Goal: Task Accomplishment & Management: Use online tool/utility

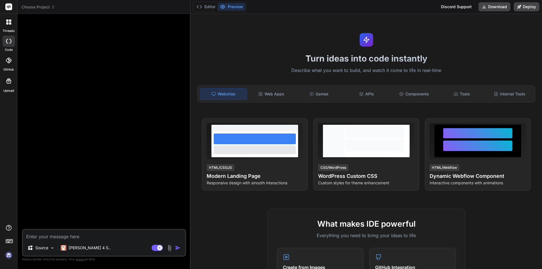
type textarea "x"
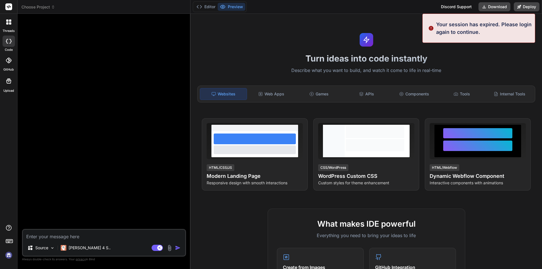
click at [59, 237] on textarea at bounding box center [104, 235] width 162 height 10
type textarea "• Fixed the UI design for 288X192 size for ticket label for thermal printing ma…"
type textarea "x"
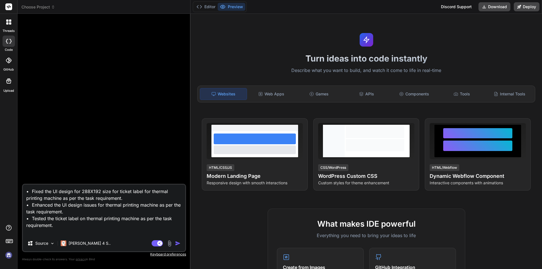
type textarea "• Fixed the UI design for 288X192 size for ticket label for thermal printing ma…"
type textarea "x"
type textarea "• Fixed the UI design for 288X192 size for ticket label for thermal printing ma…"
type textarea "x"
type textarea "• Fixed the UI design for 288X192 size for ticket label for thermal printing ma…"
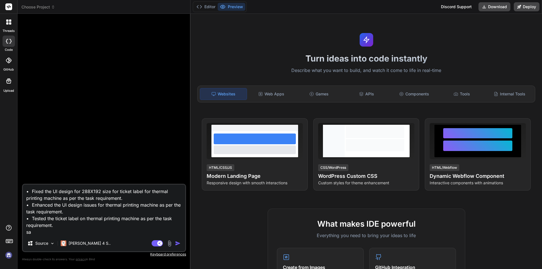
type textarea "x"
type textarea "• Fixed the UI design for 288X192 size for ticket label for thermal printing ma…"
type textarea "x"
type textarea "• Fixed the UI design for 288X192 size for ticket label for thermal printing ma…"
type textarea "x"
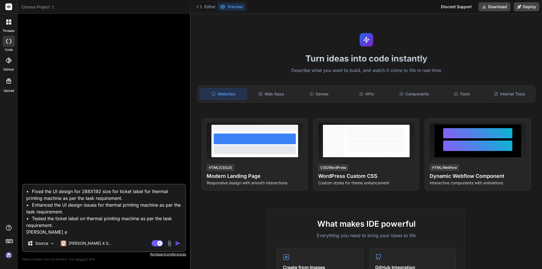
type textarea "• Fixed the UI design for 288X192 size for ticket label for thermal printing ma…"
type textarea "x"
type textarea "• Fixed the UI design for 288X192 size for ticket label for thermal printing ma…"
type textarea "x"
type textarea "• Fixed the UI design for 288X192 size for ticket label for thermal printing ma…"
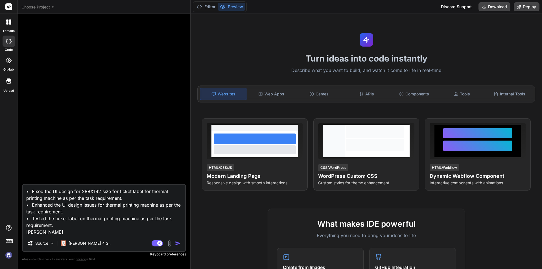
type textarea "x"
type textarea "• Fixed the UI design for 288X192 size for ticket label for thermal printing ma…"
type textarea "x"
type textarea "• Fixed the UI design for 288X192 size for ticket label for thermal printing ma…"
type textarea "x"
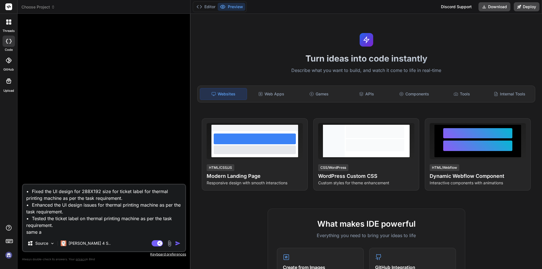
type textarea "• Fixed the UI design for 288X192 size for ticket label for thermal printing ma…"
type textarea "x"
type textarea "• Fixed the UI design for 288X192 size for ticket label for thermal printing ma…"
type textarea "x"
type textarea "• Fixed the UI design for 288X192 size for ticket label for thermal printing ma…"
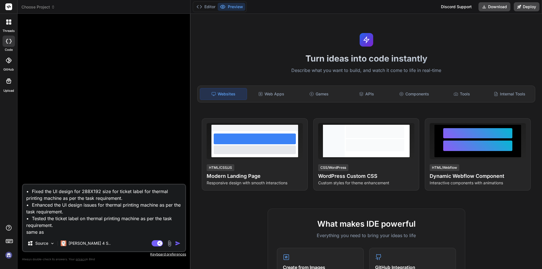
type textarea "x"
type textarea "• Fixed the UI design for 288X192 size for ticket label for thermal printing ma…"
type textarea "x"
type textarea "• Fixed the UI design for 288X192 size for ticket label for thermal printing ma…"
type textarea "x"
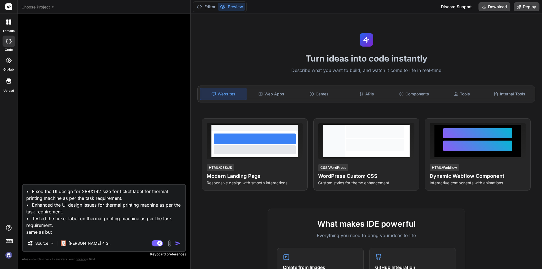
type textarea "• Fixed the UI design for 288X192 size for ticket label for thermal printing ma…"
type textarea "x"
type textarea "• Fixed the UI design for 288X192 size for ticket label for thermal printing ma…"
type textarea "x"
type textarea "• Fixed the UI design for 288X192 size for ticket label for thermal printing ma…"
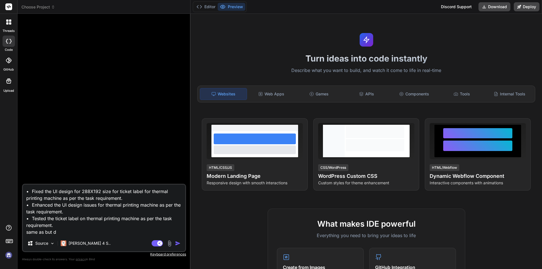
type textarea "x"
type textarea "• Fixed the UI design for 288X192 size for ticket label for thermal printing ma…"
type textarea "x"
type textarea "• Fixed the UI design for 288X192 size for ticket label for thermal printing ma…"
type textarea "x"
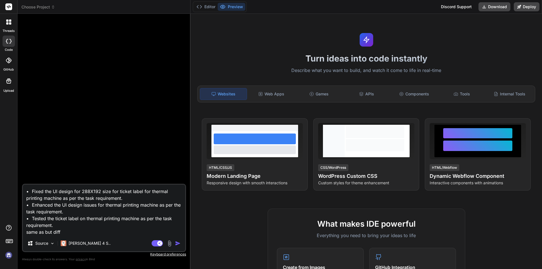
type textarea "• Fixed the UI design for 288X192 size for ticket label for thermal printing ma…"
type textarea "x"
type textarea "• Fixed the UI design for 288X192 size for ticket label for thermal printing ma…"
type textarea "x"
type textarea "• Fixed the UI design for 288X192 size for ticket label for thermal printing ma…"
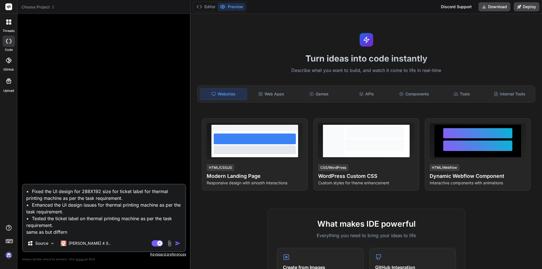
type textarea "x"
type textarea "• Fixed the UI design for 288X192 size for ticket label for thermal printing ma…"
type textarea "x"
type textarea "• Fixed the UI design for 288X192 size for ticket label for thermal printing ma…"
type textarea "x"
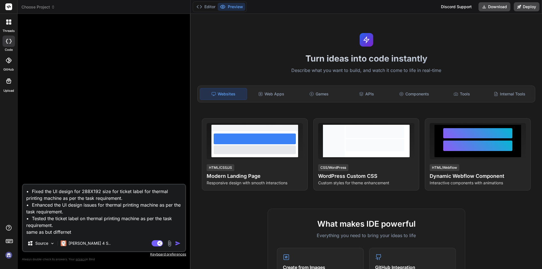
type textarea "• Fixed the UI design for 288X192 size for ticket label for thermal printing ma…"
type textarea "x"
type textarea "• Fixed the UI design for 288X192 size for ticket label for thermal printing ma…"
type textarea "x"
type textarea "• Fixed the UI design for 288X192 size for ticket label for thermal printing ma…"
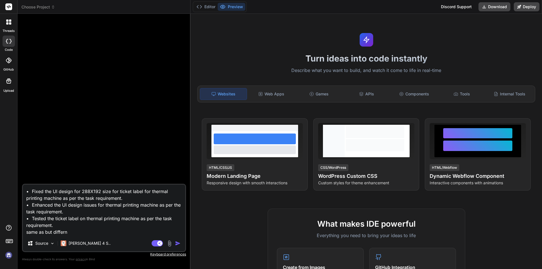
type textarea "x"
type textarea "• Fixed the UI design for 288X192 size for ticket label for thermal printing ma…"
type textarea "x"
type textarea "• Fixed the UI design for 288X192 size for ticket label for thermal printing ma…"
type textarea "x"
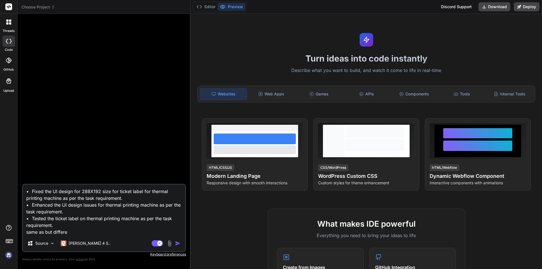
type textarea "• Fixed the UI design for 288X192 size for ticket label for thermal printing ma…"
type textarea "x"
type textarea "• Fixed the UI design for 288X192 size for ticket label for thermal printing ma…"
type textarea "x"
type textarea "• Fixed the UI design for 288X192 size for ticket label for thermal printing ma…"
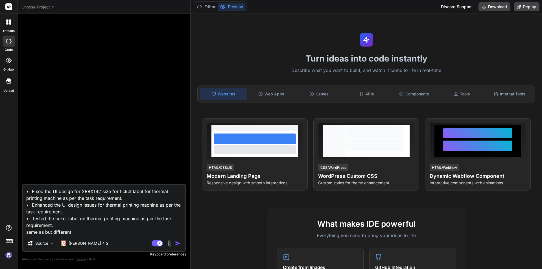
type textarea "x"
type textarea "• Fixed the UI design for 288X192 size for ticket label for thermal printing ma…"
type textarea "x"
type textarea "• Fixed the UI design for 288X192 size for ticket label for thermal printing ma…"
type textarea "x"
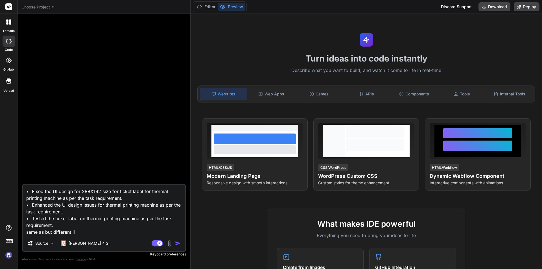
type textarea "• Fixed the UI design for 288X192 size for ticket label for thermal printing ma…"
type textarea "x"
type textarea "• Fixed the UI design for 288X192 size for ticket label for thermal printing ma…"
type textarea "x"
type textarea "• Fixed the UI design for 288X192 size for ticket label for thermal printing ma…"
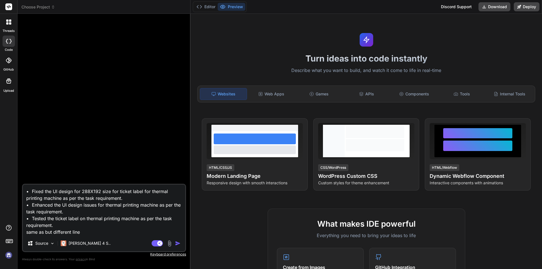
type textarea "x"
type textarea "• Fixed the UI design for 288X192 size for ticket label for thermal printing ma…"
type textarea "x"
type textarea "• Fixed the UI design for 288X192 size for ticket label for thermal printing ma…"
click at [176, 243] on img "button" at bounding box center [178, 244] width 6 height 6
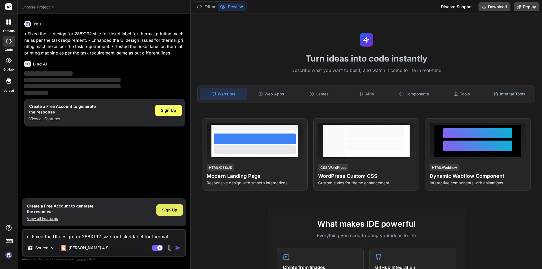
click at [171, 208] on span "Sign Up" at bounding box center [169, 210] width 15 height 6
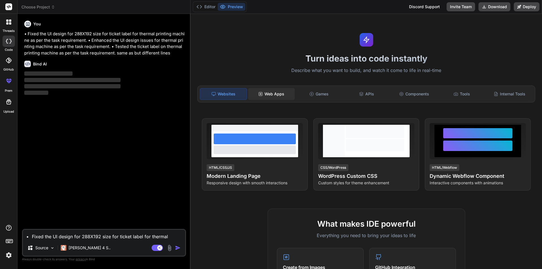
click at [278, 94] on div "Web Apps" at bounding box center [271, 94] width 47 height 12
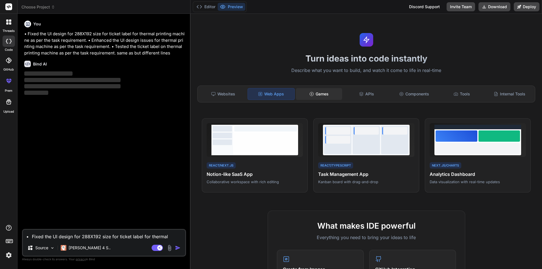
click at [322, 95] on div "Games" at bounding box center [319, 94] width 47 height 12
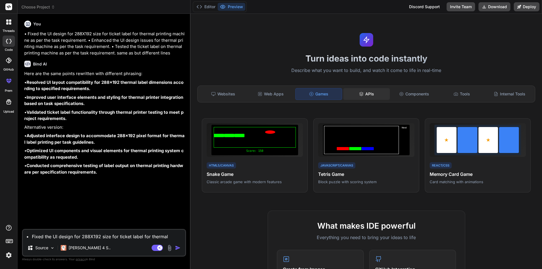
type textarea "x"
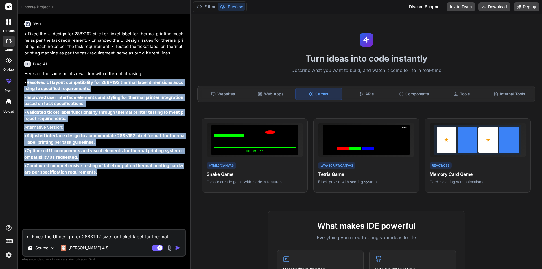
drag, startPoint x: 102, startPoint y: 171, endPoint x: 27, endPoint y: 82, distance: 115.8
click at [27, 82] on div "Here are the same points rewritten with different phrasing: • Resolved UI layou…" at bounding box center [104, 123] width 161 height 105
copy div "Resolved UI layout compatibility for 288x192 thermal label dimensions according…"
click at [113, 139] on p "• Adjusted interface design to accommodate 288x192 pixel format for thermal lab…" at bounding box center [104, 139] width 161 height 13
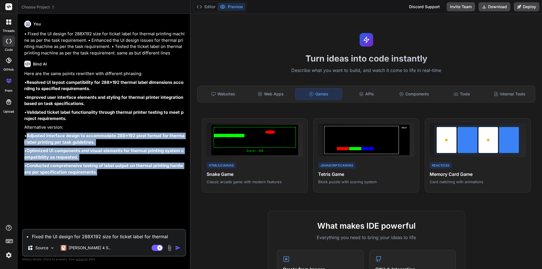
drag, startPoint x: 99, startPoint y: 172, endPoint x: 28, endPoint y: 137, distance: 79.0
click at [28, 137] on div "Here are the same points rewritten with different phrasing: • Resolved UI layou…" at bounding box center [104, 123] width 161 height 105
copy div "Adjusted interface design to accommodate 288x192 pixel format for thermal label…"
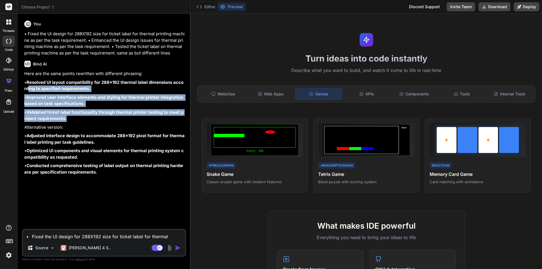
drag, startPoint x: 57, startPoint y: 114, endPoint x: 27, endPoint y: 86, distance: 41.3
click at [27, 86] on div "Here are the same points rewritten with different phrasing: • Resolved UI layou…" at bounding box center [104, 123] width 161 height 105
click at [90, 105] on p "• Improved user interface elements and styling for thermal printer integration …" at bounding box center [104, 100] width 161 height 13
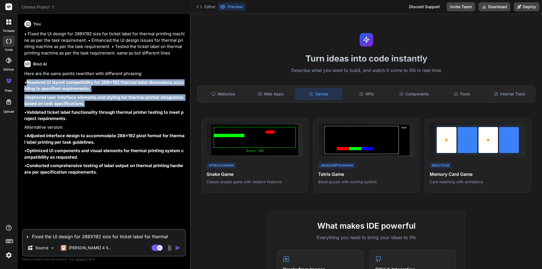
drag, startPoint x: 85, startPoint y: 104, endPoint x: 29, endPoint y: 82, distance: 60.7
click at [29, 82] on div "Here are the same points rewritten with different phrasing: • Resolved UI layou…" at bounding box center [104, 123] width 161 height 105
copy div "Resolved UI layout compatibility for 288x192 thermal label dimensions according…"
click at [104, 89] on p "• Resolved UI layout compatibility for 288x192 thermal label dimensions accordi…" at bounding box center [104, 85] width 161 height 13
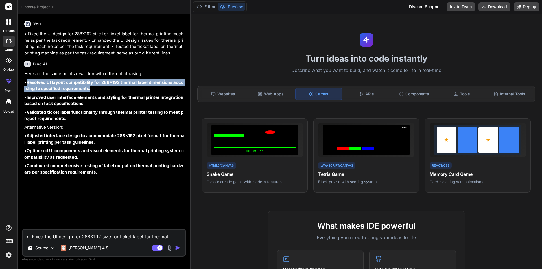
drag, startPoint x: 82, startPoint y: 87, endPoint x: 29, endPoint y: 82, distance: 53.6
click at [29, 82] on p "• Resolved UI layout compatibility for 288x192 thermal label dimensions accordi…" at bounding box center [104, 85] width 161 height 13
copy strong "Resolved UI layout compatibility for 288x192 thermal label dimensions according…"
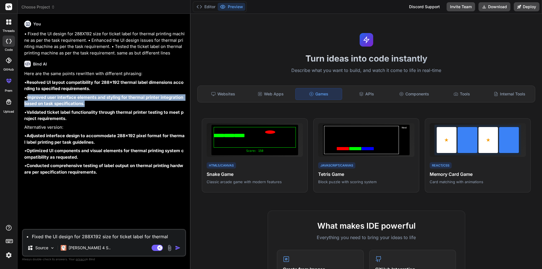
drag, startPoint x: 91, startPoint y: 103, endPoint x: 29, endPoint y: 96, distance: 63.4
click at [29, 96] on p "• Improved user interface elements and styling for thermal printer integration …" at bounding box center [104, 100] width 161 height 13
copy strong "Improved user interface elements and styling for thermal printer integration ba…"
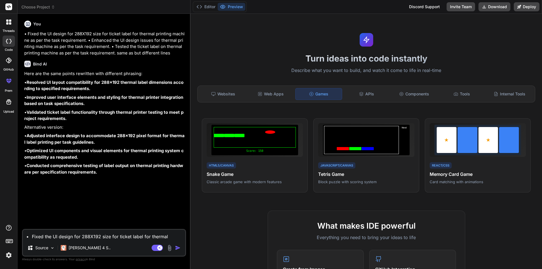
click at [46, 234] on textarea "• Fixed the UI design for 288X192 size for ticket label for thermal printing ma…" at bounding box center [104, 235] width 162 height 10
paste textarea "we have to modify the image for Splash as per client’s requirement for the Gree…"
type textarea "we have to modify the image for Splash as per client’s requirement for the Gree…"
type textarea "x"
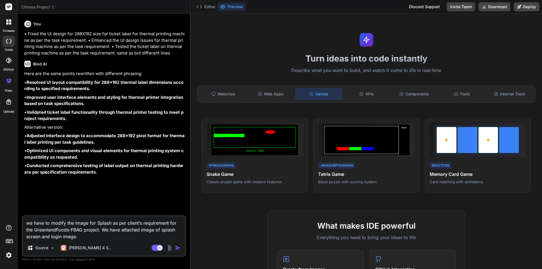
type textarea "we have to modify the image for Splash as per client’s requirement for the Gree…"
type textarea "x"
type textarea "we have to modify the image for Splash as per client’s requirement for the Gree…"
type textarea "x"
type textarea "we have to modify the image for Splash as per client’s requirement for the Gree…"
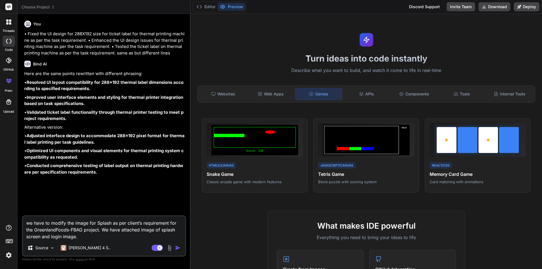
type textarea "x"
type textarea "we have to modify the image for Splash as per client’s requirement for the Gree…"
type textarea "x"
type textarea "we have to modify the image for Splash as per client’s requirement for the Gree…"
type textarea "x"
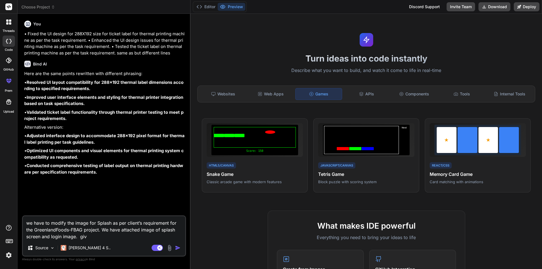
type textarea "we have to modify the image for Splash as per client’s requirement for the Gree…"
type textarea "x"
type textarea "we have to modify the image for Splash as per client’s requirement for the Gree…"
type textarea "x"
type textarea "we have to modify the image for Splash as per client’s requirement for the Gree…"
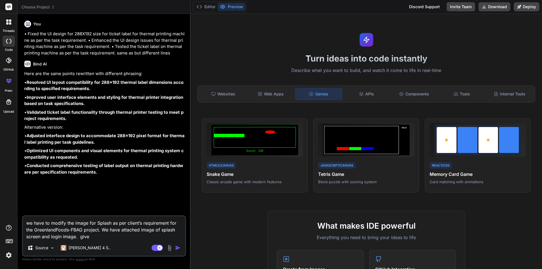
type textarea "x"
type textarea "we have to modify the image for Splash as per client’s requirement for the Gree…"
type textarea "x"
type textarea "we have to modify the image for Splash as per client’s requirement for the Gree…"
type textarea "x"
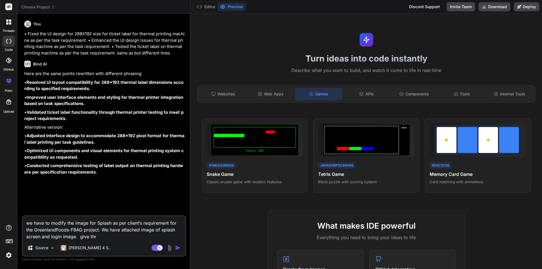
type textarea "we have to modify the image for Splash as per client’s requirement for the Gree…"
type textarea "x"
type textarea "we have to modify the image for Splash as per client’s requirement for the Gree…"
type textarea "x"
type textarea "we have to modify the image for Splash as per client’s requirement for the Gree…"
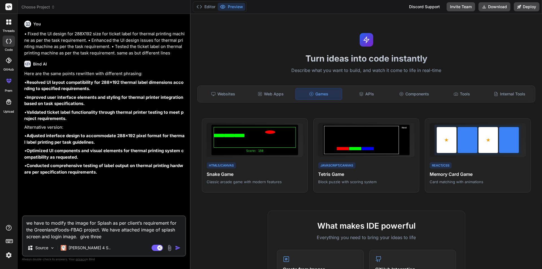
type textarea "x"
type textarea "we have to modify the image for Splash as per client’s requirement for the Gree…"
type textarea "x"
type textarea "we have to modify the image for Splash as per client’s requirement for the Gree…"
type textarea "x"
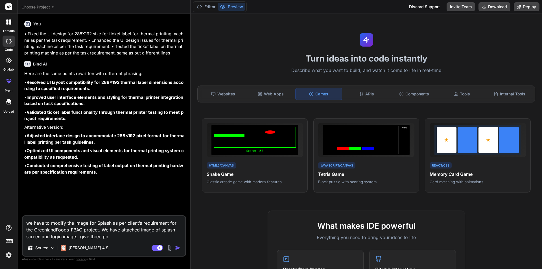
type textarea "we have to modify the image for Splash as per client’s requirement for the Gree…"
type textarea "x"
type textarea "we have to modify the image for Splash as per client’s requirement for the Gree…"
type textarea "x"
type textarea "we have to modify the image for Splash as per client’s requirement for the Gree…"
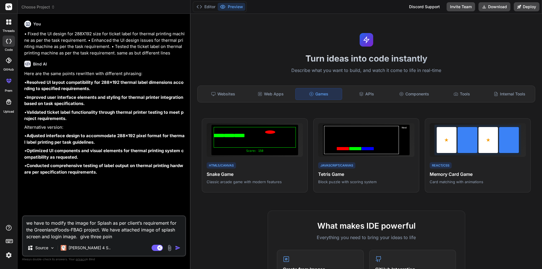
type textarea "x"
type textarea "we have to modify the image for Splash as per client’s requirement for the Gree…"
type textarea "x"
type textarea "we have to modify the image for Splash as per client’s requirement for the Gree…"
type textarea "x"
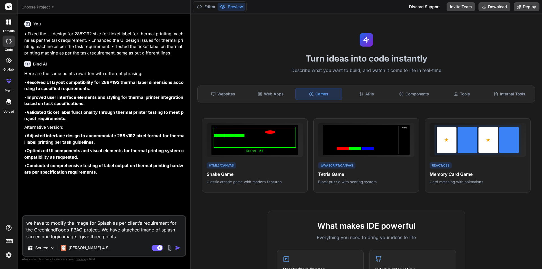
type textarea "we have to modify the image for Splash as per client’s requirement for the Gree…"
type textarea "x"
type textarea "we have to modify the image for Splash as per client’s requirement for the Gree…"
type textarea "x"
type textarea "we have to modify the image for Splash as per client’s requirement for the Gree…"
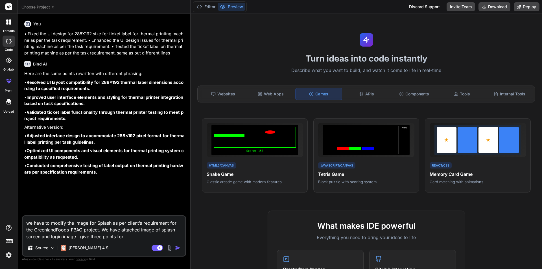
type textarea "x"
type textarea "we have to modify the image for Splash as per client’s requirement for the Gree…"
type textarea "x"
type textarea "we have to modify the image for Splash as per client’s requirement for the Gree…"
type textarea "x"
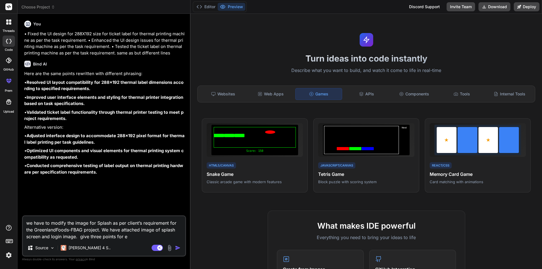
type textarea "we have to modify the image for Splash as per client’s requirement for the Gree…"
type textarea "x"
type textarea "we have to modify the image for Splash as per client’s requirement for the Gree…"
type textarea "x"
type textarea "we have to modify the image for Splash as per client’s requirement for the Gree…"
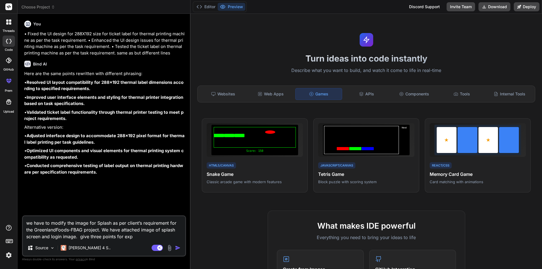
type textarea "x"
type textarea "we have to modify the image for Splash as per client’s requirement for the Gree…"
type textarea "x"
type textarea "we have to modify the image for Splash as per client’s requirement for the Gree…"
type textarea "x"
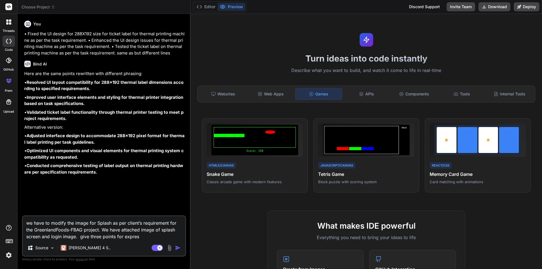
type textarea "we have to modify the image for Splash as per client’s requirement for the Gree…"
type textarea "x"
type textarea "we have to modify the image for Splash as per client’s requirement for the Gree…"
type textarea "x"
type textarea "we have to modify the image for Splash as per client’s requirement for the Gree…"
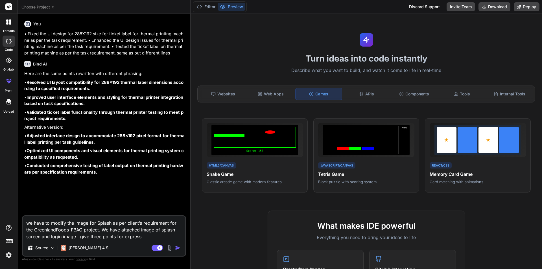
type textarea "x"
type textarea "we have to modify the image for Splash as per client’s requirement for the Gree…"
type textarea "x"
type textarea "we have to modify the image for Splash as per client’s requirement for the Gree…"
type textarea "x"
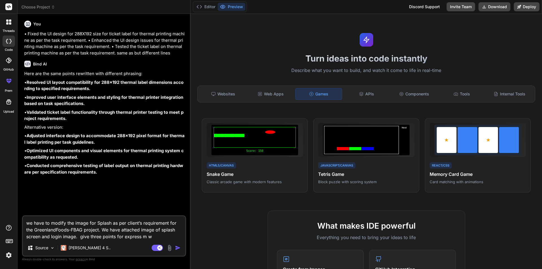
type textarea "we have to modify the image for Splash as per client’s requirement for the Gree…"
type textarea "x"
type textarea "we have to modify the image for Splash as per client’s requirement for the Gree…"
type textarea "x"
type textarea "we have to modify the image for Splash as per client’s requirement for the Gree…"
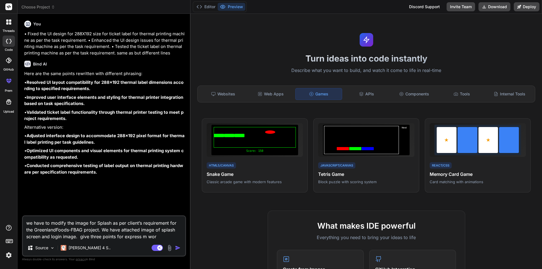
type textarea "x"
type textarea "we have to modify the image for Splash as per client’s requirement for the Gree…"
type textarea "x"
type textarea "we have to modify the image for Splash as per client’s requirement for the Gree…"
type textarea "x"
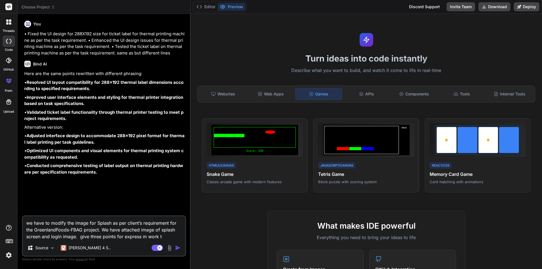
type textarea "we have to modify the image for Splash as per client’s requirement for the Gree…"
type textarea "x"
type textarea "we have to modify the image for Splash as per client’s requirement for the Gree…"
type textarea "x"
type textarea "we have to modify the image for Splash as per client’s requirement for the Gree…"
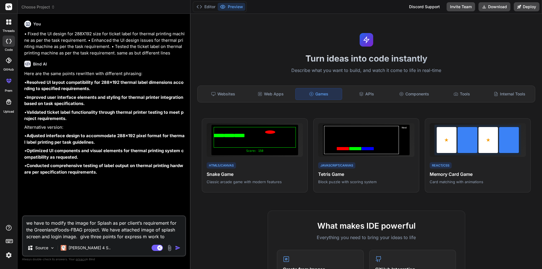
type textarea "x"
type textarea "we have to modify the image for Splash as per client’s requirement for the Gree…"
type textarea "x"
type textarea "we have to modify the image for Splash as per client’s requirement for the Gree…"
type textarea "x"
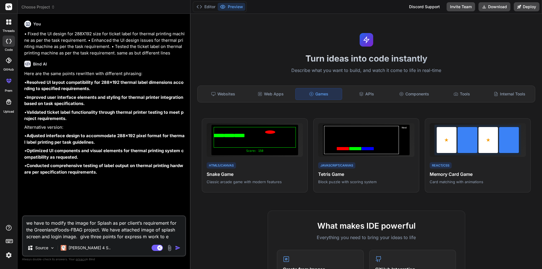
type textarea "we have to modify the image for Splash as per client’s requirement for the Gree…"
type textarea "x"
type textarea "we have to modify the image for Splash as per client’s requirement for the Gree…"
type textarea "x"
type textarea "we have to modify the image for Splash as per client’s requirement for the Gree…"
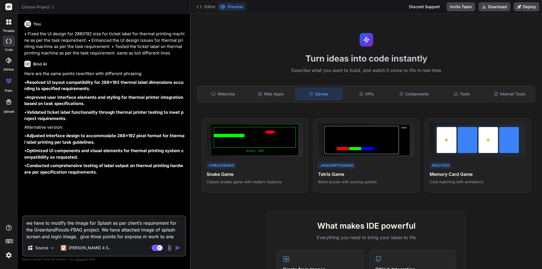
type textarea "x"
type textarea "we have to modify the image for Splash as per client’s requirement for the Gree…"
type textarea "x"
type textarea "we have to modify the image for Splash as per client’s requirement for the Gree…"
type textarea "x"
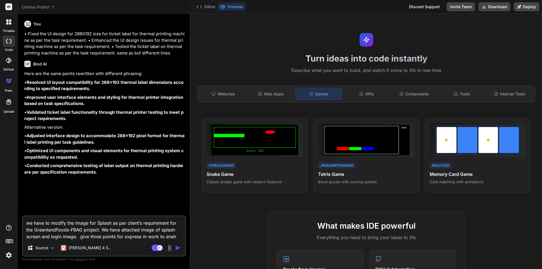
type textarea "we have to modify the image for Splash as per client’s requirement for the Gree…"
type textarea "x"
type textarea "we have to modify the image for Splash as per client’s requirement for the Gree…"
type textarea "x"
type textarea "we have to modify the image for Splash as per client’s requirement for the Gree…"
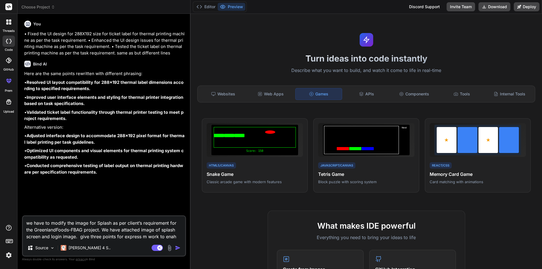
type textarea "x"
type textarea "we have to modify the image for Splash as per client’s requirement for the Gree…"
type textarea "x"
type textarea "we have to modify the image for Splash as per client’s requirement for the Gree…"
type textarea "x"
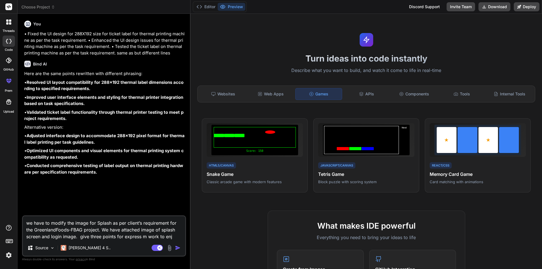
type textarea "we have to modify the image for Splash as per client’s requirement for the Gree…"
type textarea "x"
type textarea "we have to modify the image for Splash as per client’s requirement for the Gree…"
type textarea "x"
type textarea "we have to modify the image for Splash as per client’s requirement for the Gree…"
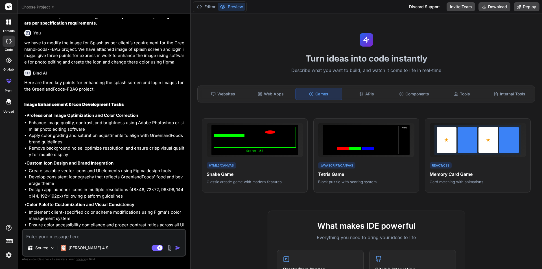
scroll to position [167, 0]
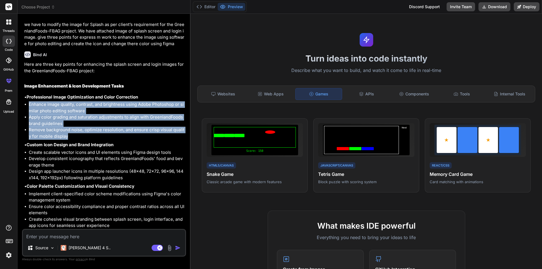
drag, startPoint x: 69, startPoint y: 137, endPoint x: 28, endPoint y: 106, distance: 51.6
click at [28, 106] on ul "Enhance image quality, contrast, and brightness using Adobe Photoshop or simila…" at bounding box center [104, 120] width 161 height 38
copy ul "Enhance image quality, contrast, and brightness using Adobe Photoshop or simila…"
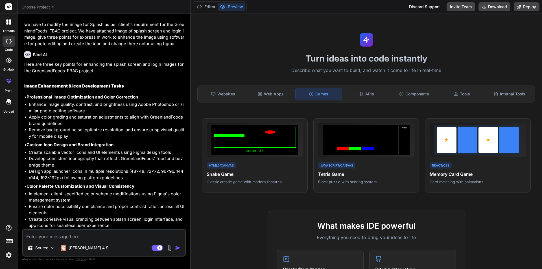
click at [82, 182] on div "Here are three key points for enhancing the splash screen and login images for …" at bounding box center [104, 145] width 161 height 168
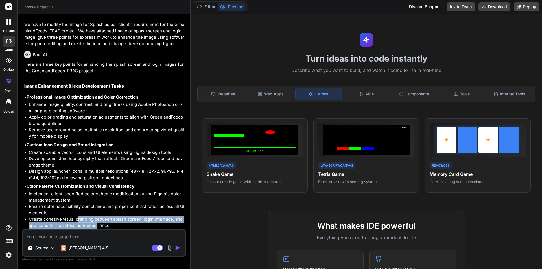
drag, startPoint x: 82, startPoint y: 223, endPoint x: 77, endPoint y: 221, distance: 6.3
click at [77, 221] on li "Create cohesive visual branding between splash screen, login interface, and app…" at bounding box center [107, 222] width 156 height 13
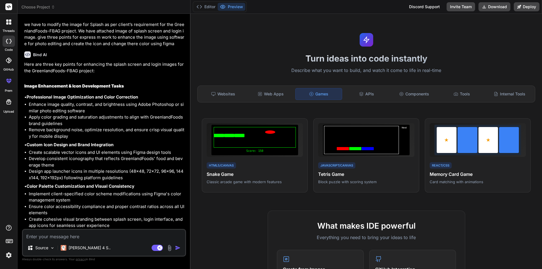
click at [110, 223] on li "Create cohesive visual branding between splash screen, login interface, and app…" at bounding box center [107, 222] width 156 height 13
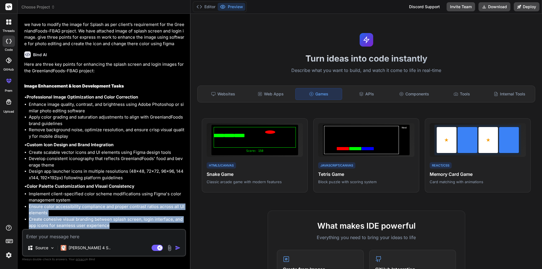
drag, startPoint x: 113, startPoint y: 225, endPoint x: 29, endPoint y: 209, distance: 85.4
click at [29, 209] on ul "Implement client-specified color scheme modifications using Figma's color manag…" at bounding box center [104, 210] width 161 height 38
copy ul "Ensure color accessibility compliance and proper contrast ratios across all UI …"
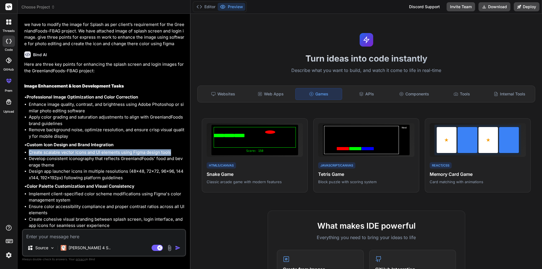
drag, startPoint x: 173, startPoint y: 152, endPoint x: 29, endPoint y: 152, distance: 144.0
click at [29, 152] on li "Create scalable vector icons and UI elements using Figma design tools" at bounding box center [107, 152] width 156 height 6
copy li "Create scalable vector icons and UI elements using Figma design tools"
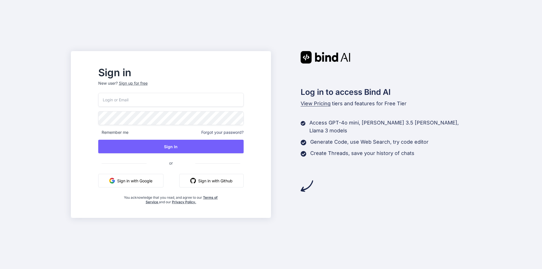
click at [150, 183] on button "Sign in with Google" at bounding box center [130, 181] width 65 height 14
